Goal: Register for event/course

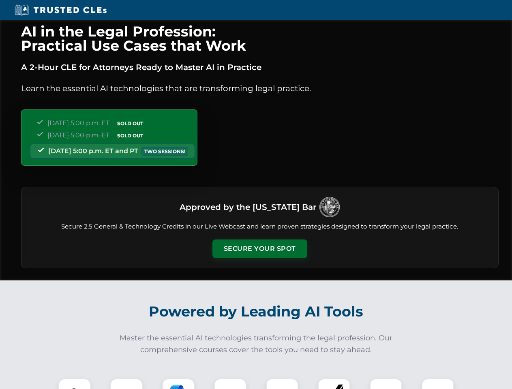
click at [259, 249] on button "Secure Your Spot" at bounding box center [259, 249] width 95 height 19
click at [75, 384] on img at bounding box center [75, 395] width 24 height 24
click at [126, 384] on div at bounding box center [126, 395] width 32 height 32
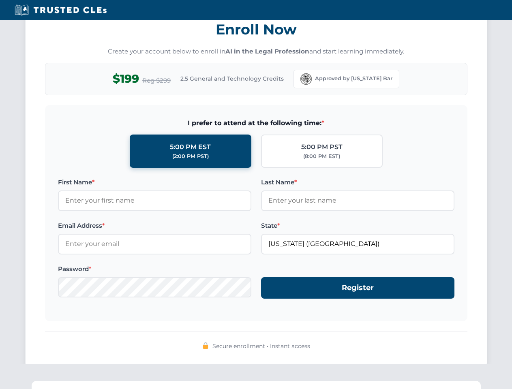
scroll to position [796, 0]
